Goal: Transaction & Acquisition: Book appointment/travel/reservation

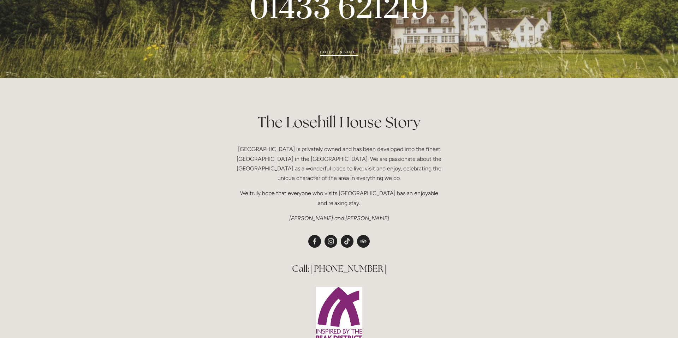
scroll to position [150, 0]
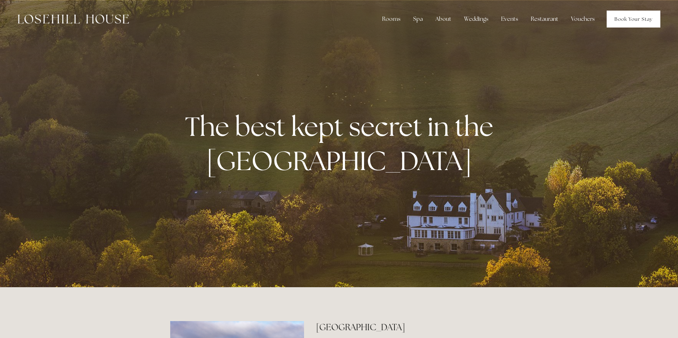
click at [624, 16] on link "Book Your Stay" at bounding box center [633, 19] width 54 height 17
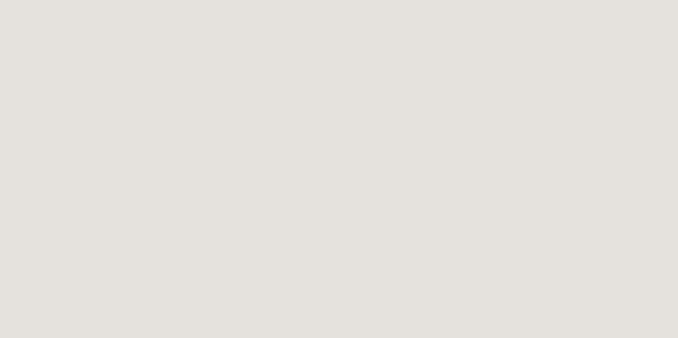
scroll to position [1163, 0]
